Goal: Task Accomplishment & Management: Use online tool/utility

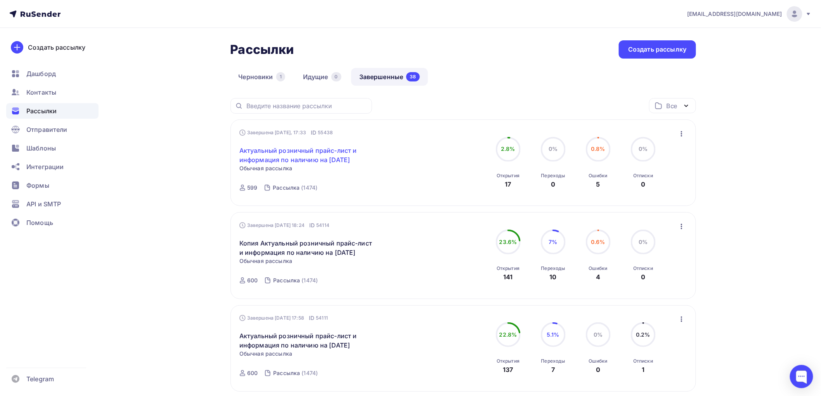
click at [324, 157] on link "Актуальный розничный прайс-лист и информация по наличию на [DATE]" at bounding box center [305, 155] width 133 height 19
click at [682, 135] on icon "button" at bounding box center [681, 133] width 9 height 9
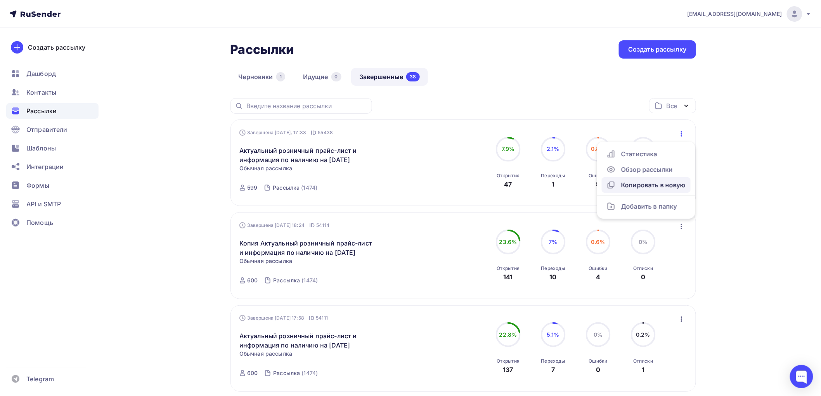
click at [656, 184] on div "Копировать в новую" at bounding box center [645, 184] width 79 height 9
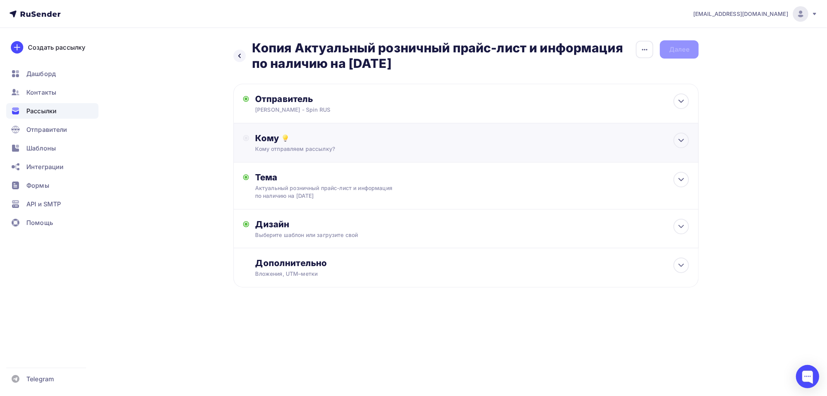
click at [299, 138] on div "Кому" at bounding box center [473, 138] width 434 height 11
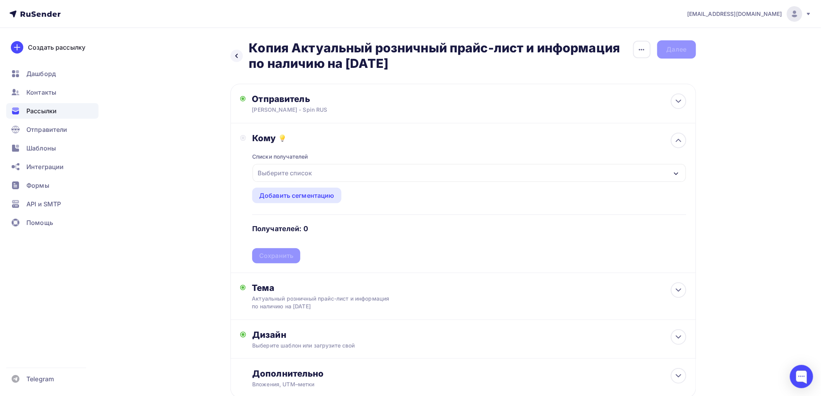
click at [301, 174] on div "Выберите список" at bounding box center [284, 173] width 60 height 14
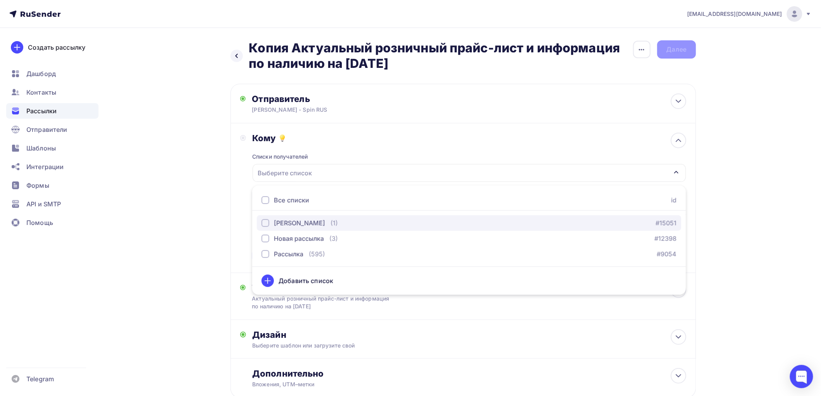
click at [278, 223] on div "[PERSON_NAME] (1)" at bounding box center [299, 222] width 76 height 9
click at [261, 175] on div "[PERSON_NAME]" at bounding box center [284, 173] width 61 height 14
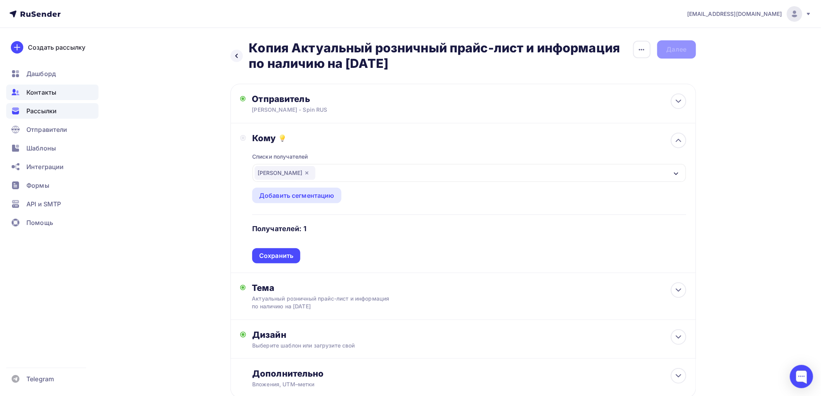
click at [54, 92] on span "Контакты" at bounding box center [41, 92] width 30 height 9
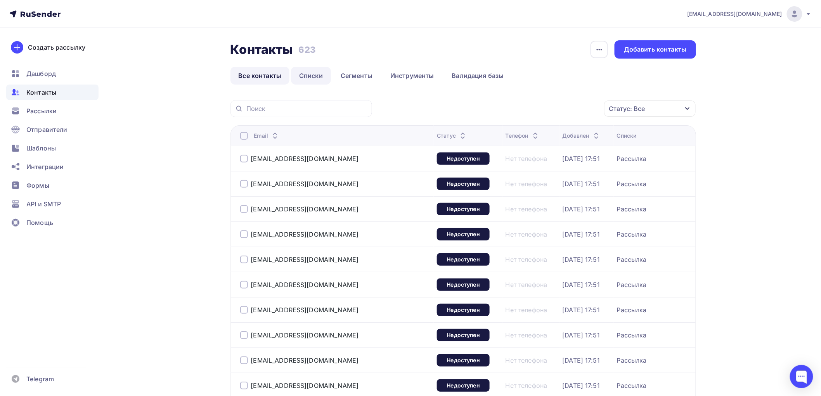
click at [309, 75] on link "Списки" at bounding box center [311, 76] width 40 height 18
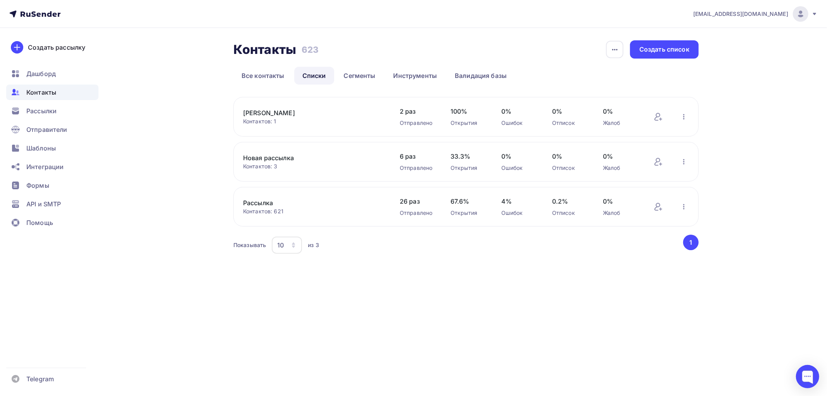
click at [250, 113] on link "[PERSON_NAME]" at bounding box center [309, 112] width 132 height 9
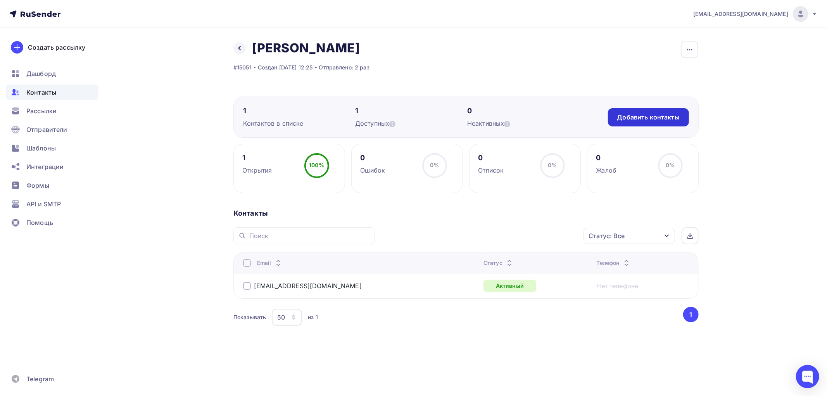
click at [642, 117] on div "Добавить контакты" at bounding box center [648, 117] width 62 height 9
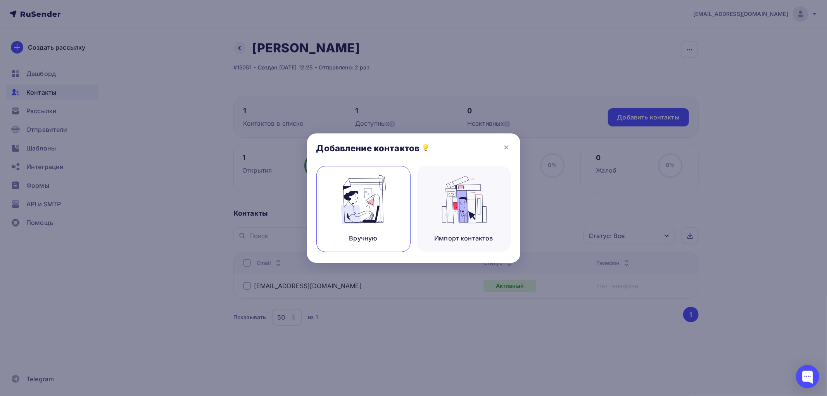
click at [358, 217] on img at bounding box center [363, 199] width 52 height 49
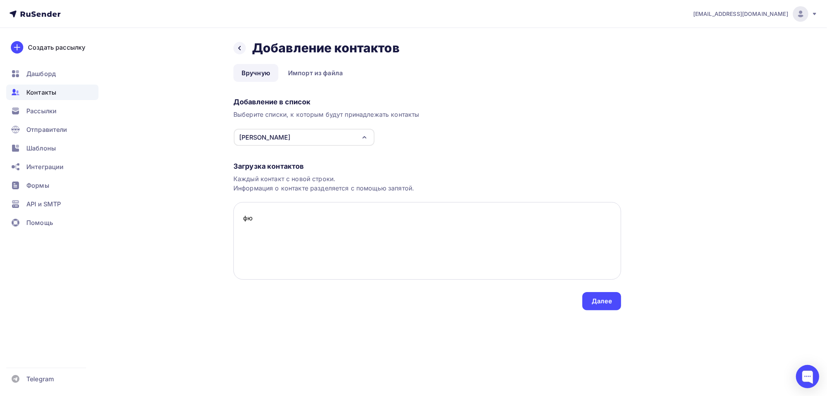
type textarea "ф"
type textarea "[EMAIL_ADDRESS][DOMAIN_NAME]"
click at [604, 301] on div "Далее" at bounding box center [602, 301] width 20 height 9
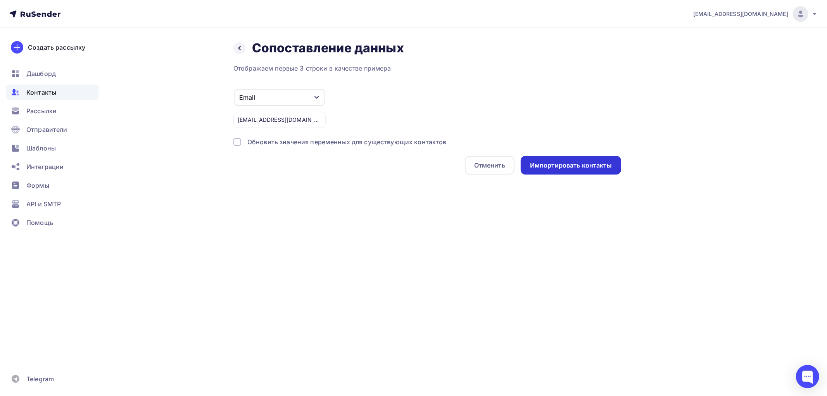
click at [563, 166] on div "Импортировать контакты" at bounding box center [571, 165] width 82 height 9
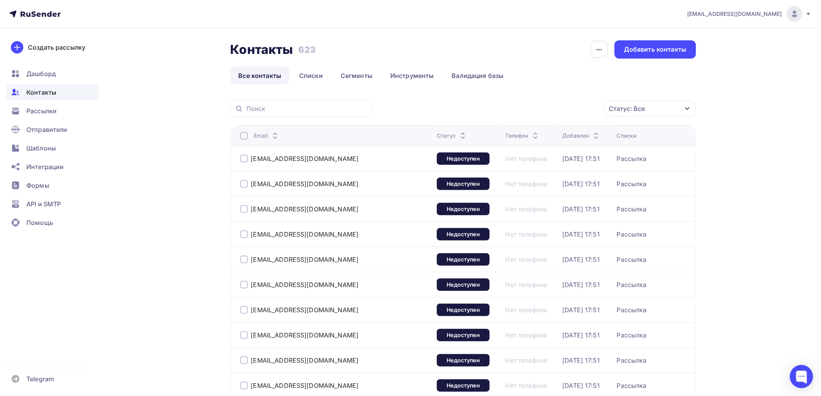
click at [39, 12] on icon at bounding box center [38, 14] width 4 height 4
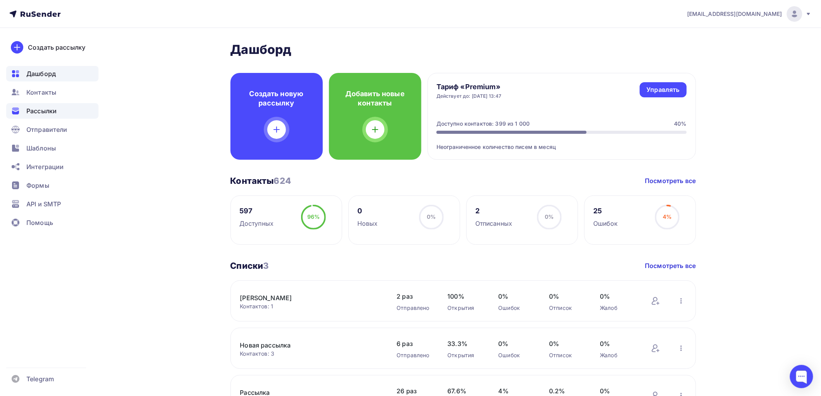
click at [50, 109] on span "Рассылки" at bounding box center [41, 110] width 30 height 9
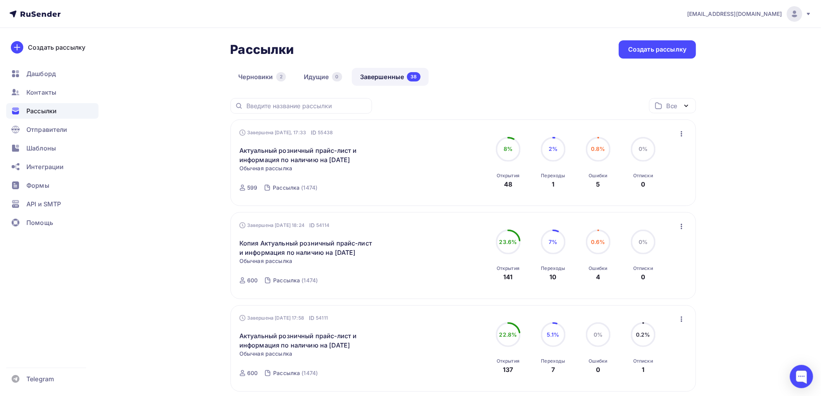
click at [683, 130] on icon "button" at bounding box center [681, 133] width 9 height 9
click at [649, 187] on div "Копировать в новую" at bounding box center [645, 184] width 79 height 9
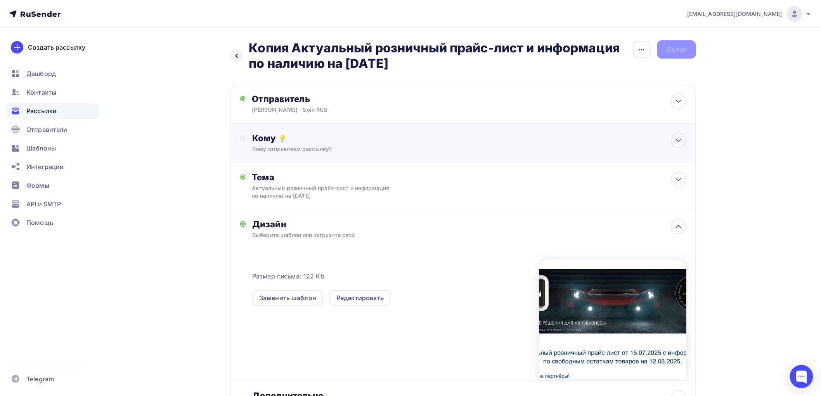
click at [259, 144] on div "Кому Кому отправляем рассылку? Списки получателей Выберите список Все списки id…" at bounding box center [469, 143] width 434 height 20
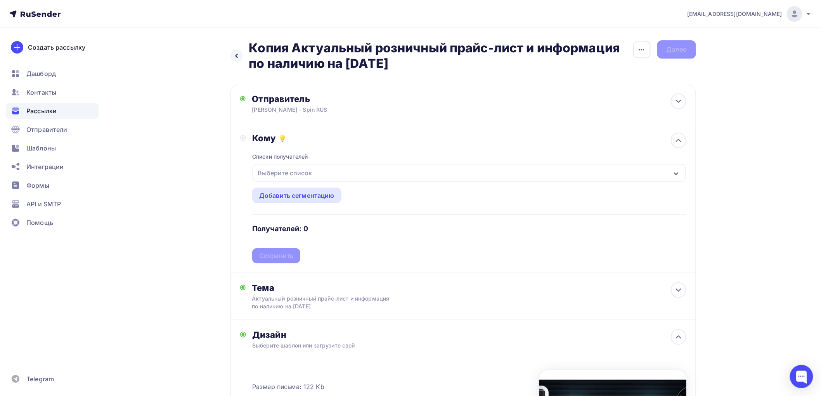
click at [414, 169] on div "Выберите список" at bounding box center [468, 173] width 433 height 18
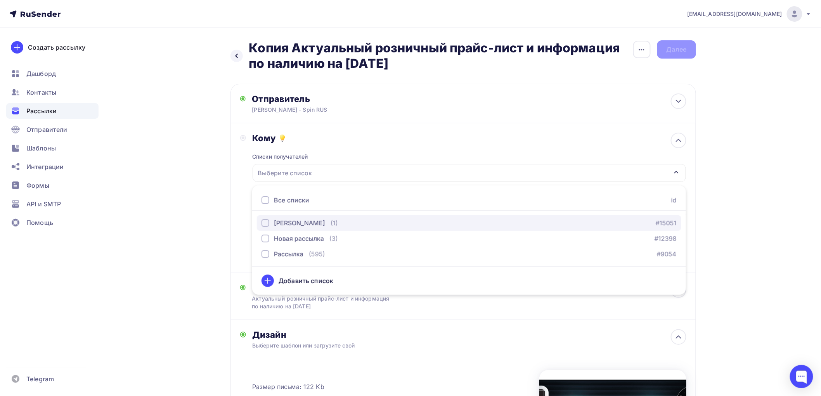
click at [264, 222] on div "button" at bounding box center [265, 223] width 8 height 8
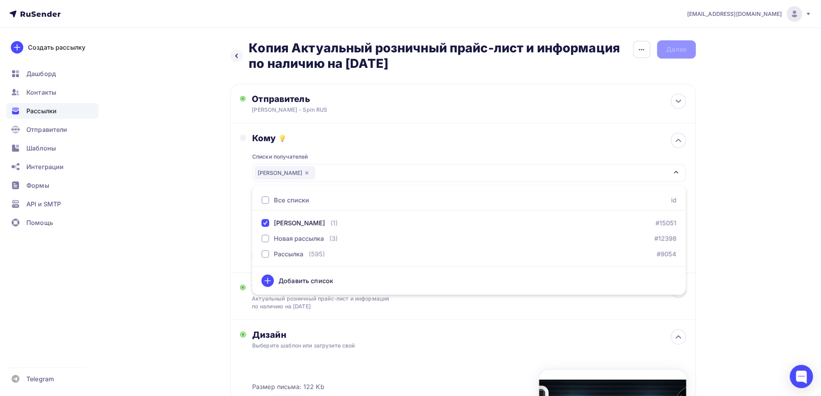
click at [185, 238] on div "Назад Копия Актуальный розничный прайс-лист и информация по наличию на [DATE] К…" at bounding box center [411, 304] width 636 height 553
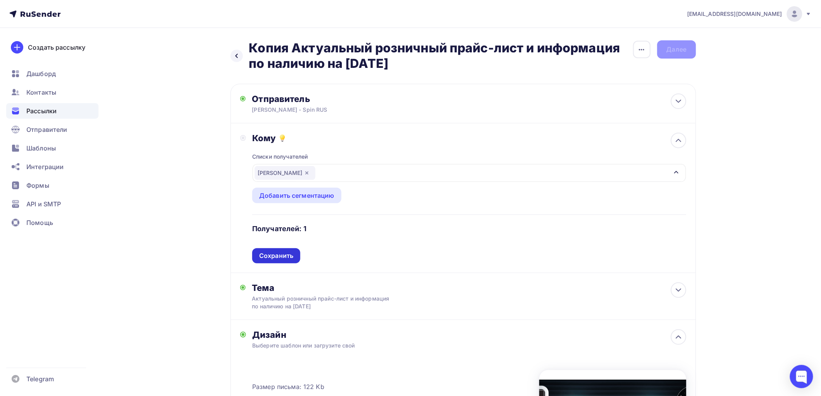
click at [278, 255] on div "Сохранить" at bounding box center [276, 255] width 34 height 9
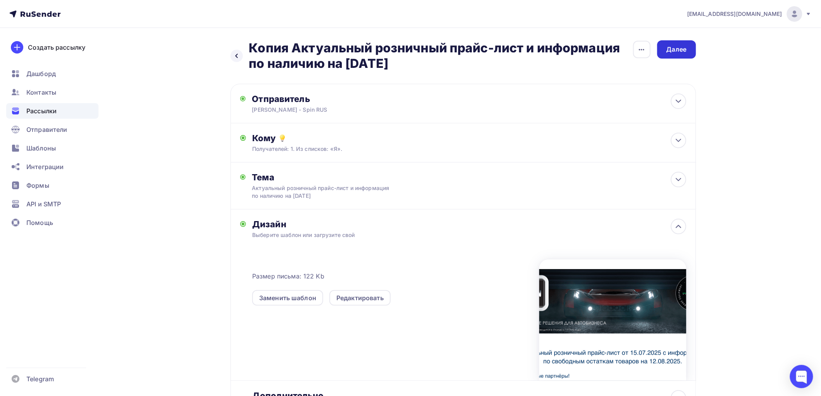
click at [681, 49] on div "Далее" at bounding box center [676, 49] width 20 height 9
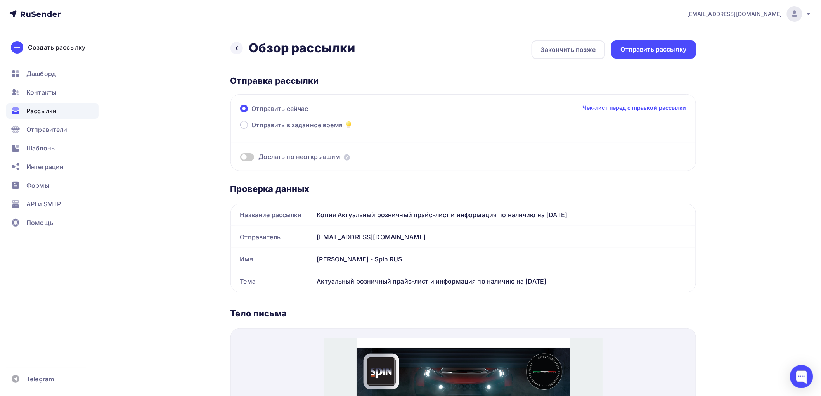
click at [681, 49] on div "Отправить рассылку" at bounding box center [653, 49] width 66 height 9
